Goal: Task Accomplishment & Management: Manage account settings

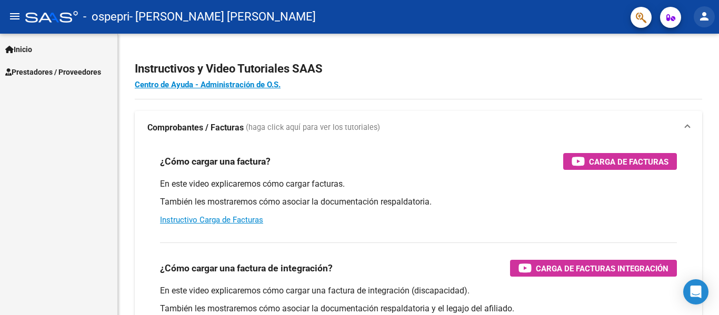
click at [701, 13] on mat-icon "person" at bounding box center [704, 16] width 13 height 13
click at [28, 51] on div at bounding box center [359, 157] width 719 height 315
click at [26, 52] on span "Inicio" at bounding box center [18, 50] width 27 height 12
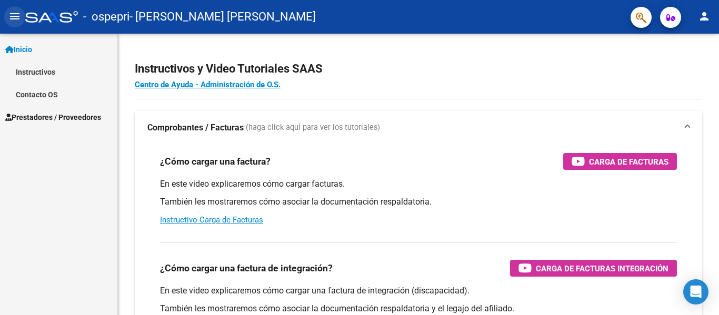
click at [13, 15] on mat-icon "menu" at bounding box center [14, 16] width 13 height 13
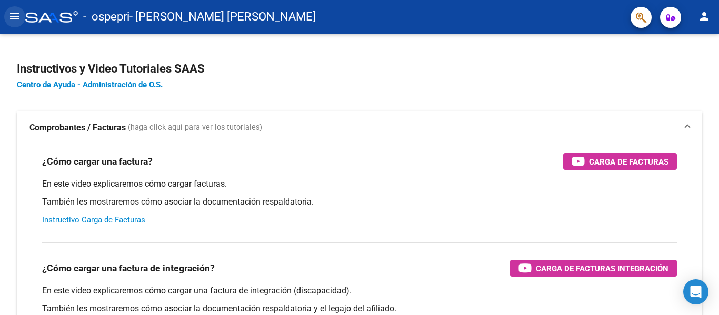
click at [13, 15] on mat-icon "menu" at bounding box center [14, 16] width 13 height 13
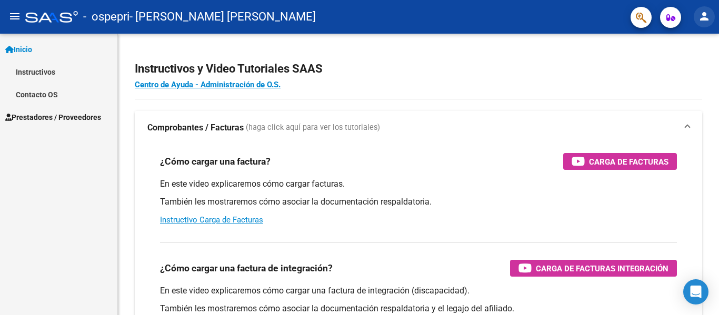
click at [707, 18] on mat-icon "person" at bounding box center [704, 16] width 13 height 13
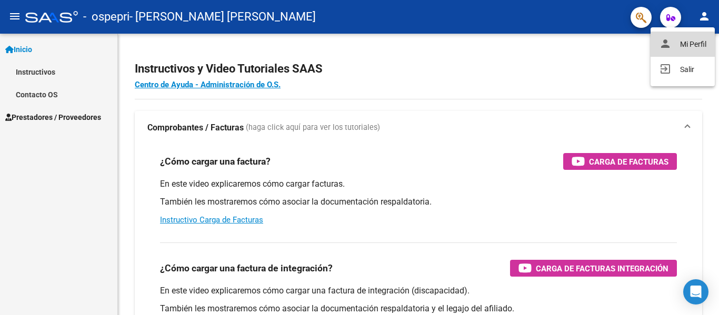
click at [692, 44] on button "person Mi Perfil" at bounding box center [682, 44] width 64 height 25
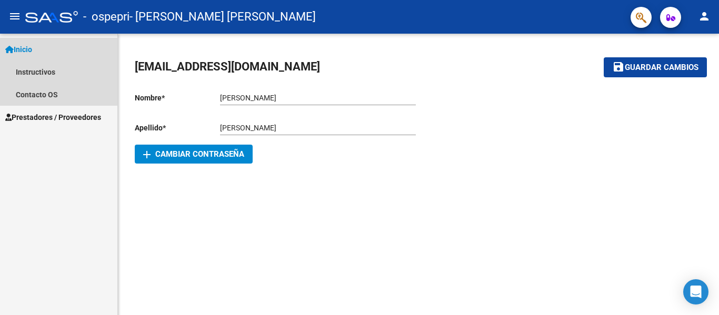
click at [28, 44] on span "Inicio" at bounding box center [18, 50] width 27 height 12
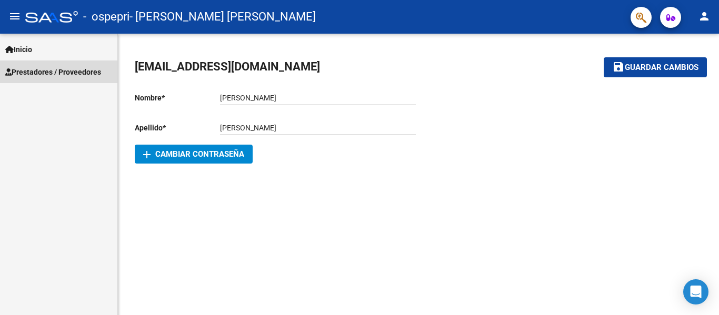
click at [45, 78] on link "Prestadores / Proveedores" at bounding box center [58, 72] width 117 height 23
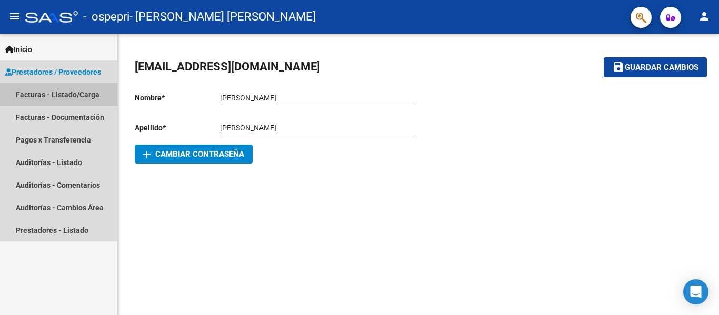
click at [70, 97] on link "Facturas - Listado/Carga" at bounding box center [58, 94] width 117 height 23
